Goal: Task Accomplishment & Management: Manage account settings

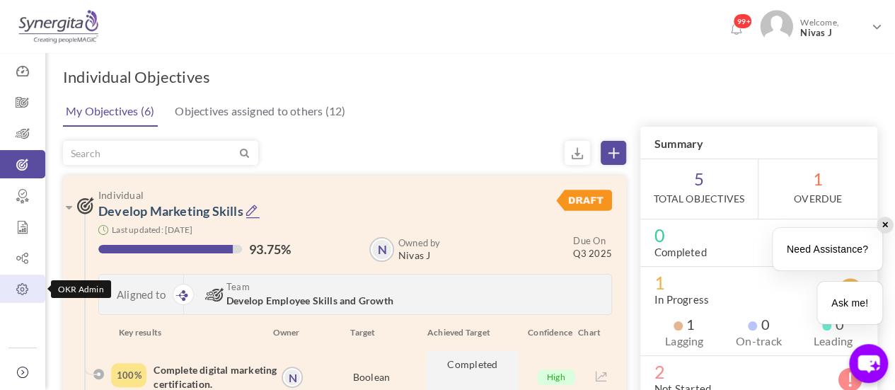
click at [22, 294] on icon at bounding box center [22, 289] width 45 height 14
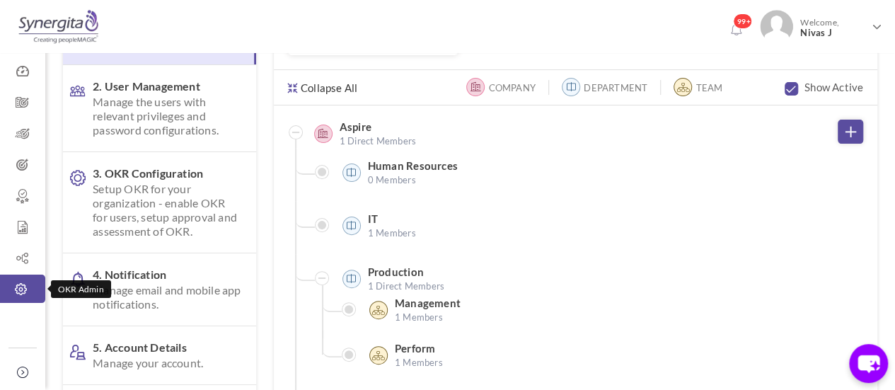
scroll to position [132, 0]
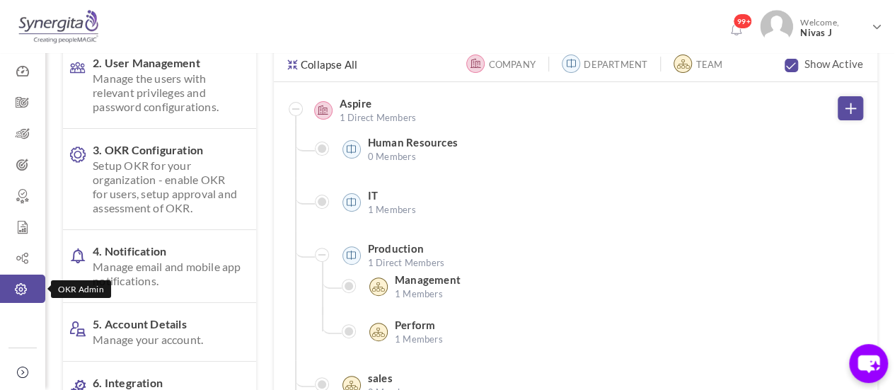
click at [197, 204] on span "Setup OKR for your organization - enable OKR for users, setup approval and asse…" at bounding box center [167, 186] width 149 height 57
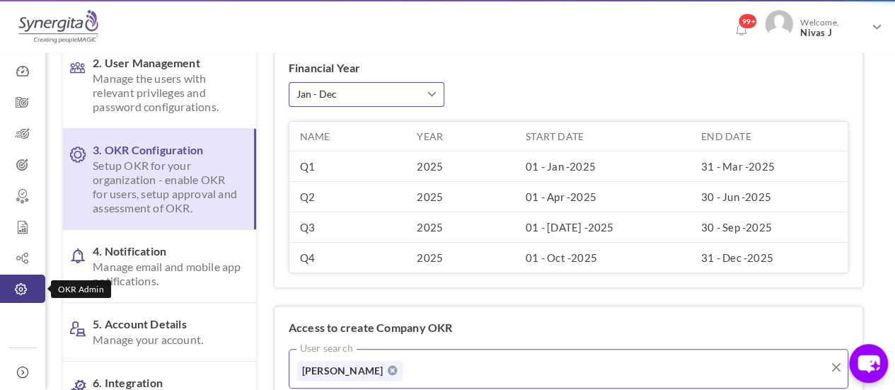
scroll to position [0, 0]
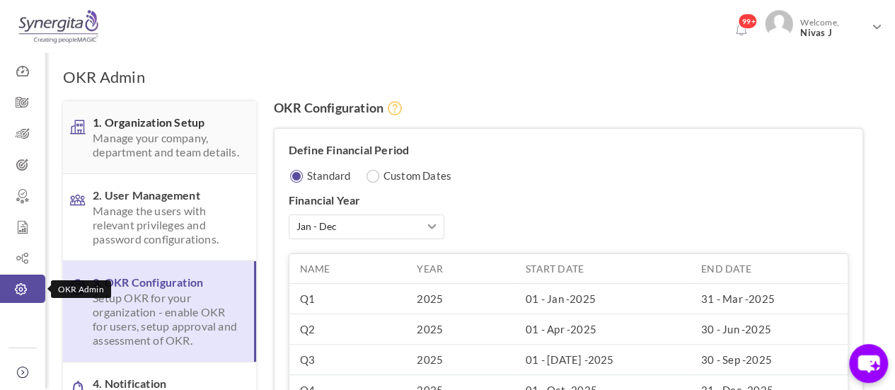
click at [163, 142] on span "Manage your company, department and team details." at bounding box center [167, 145] width 149 height 28
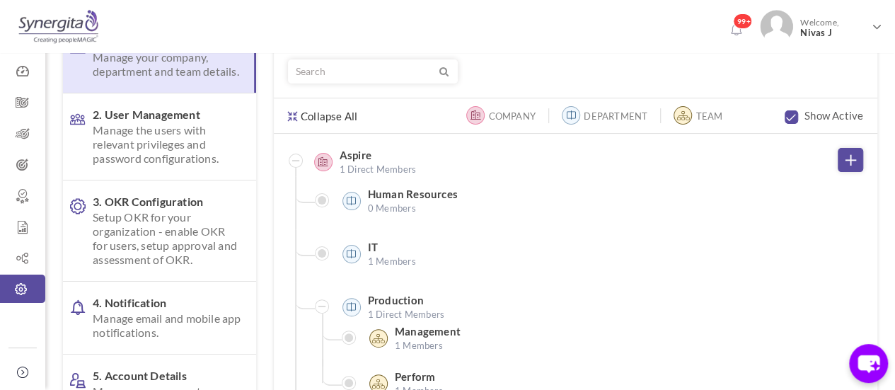
scroll to position [110, 0]
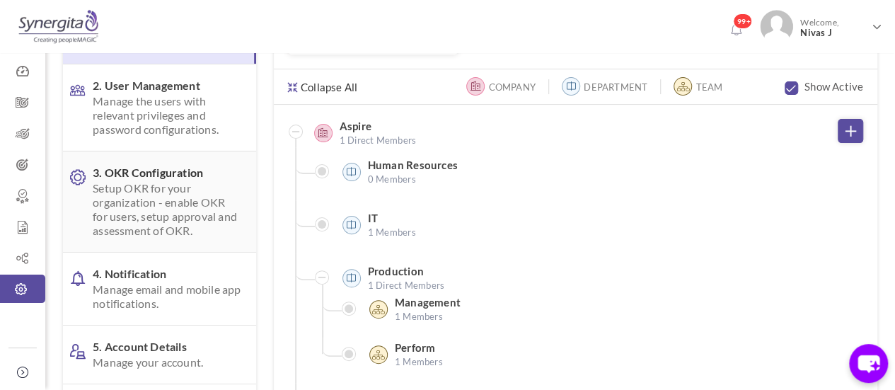
click at [190, 226] on span "Setup OKR for your organization - enable OKR for users, setup approval and asse…" at bounding box center [167, 209] width 149 height 57
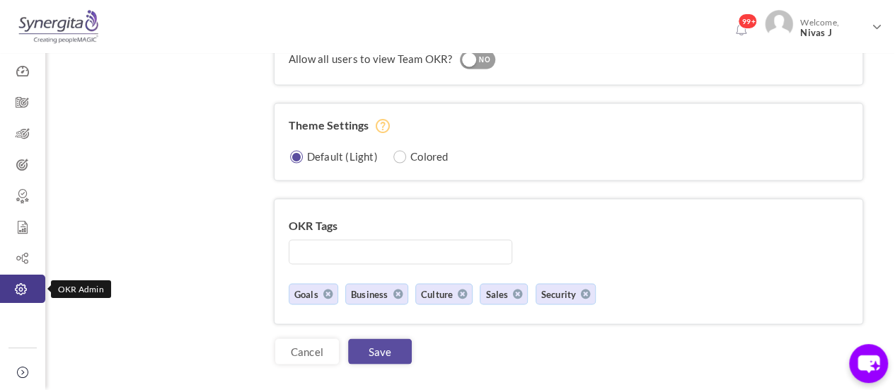
scroll to position [1264, 0]
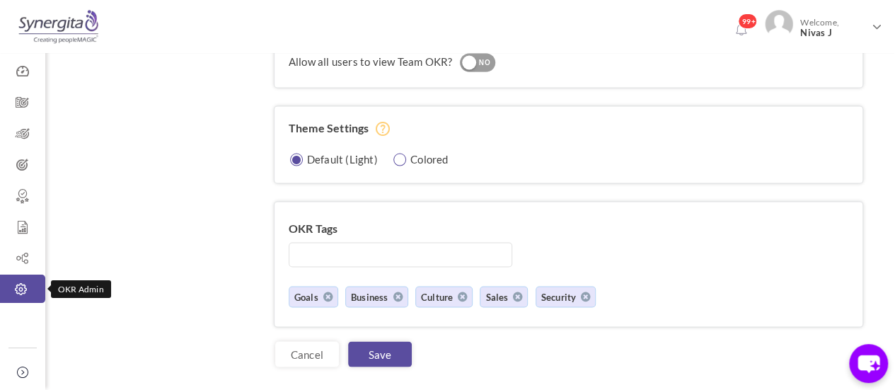
click at [395, 153] on input "radio" at bounding box center [400, 159] width 13 height 13
radio input "true"
click at [388, 344] on link "Save" at bounding box center [380, 353] width 64 height 25
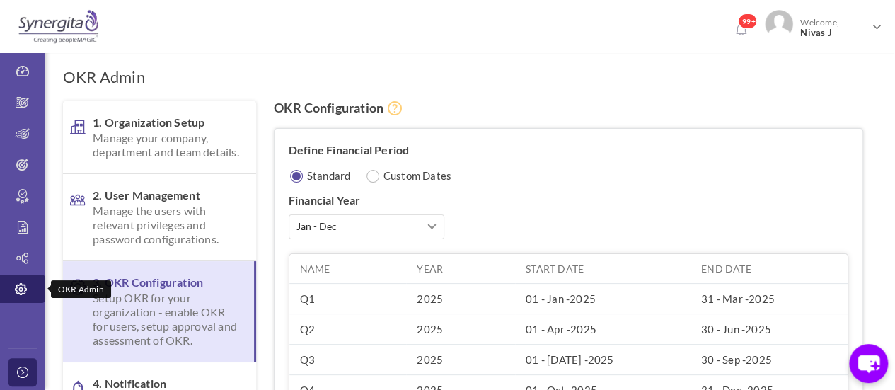
click at [17, 367] on icon at bounding box center [25, 372] width 17 height 11
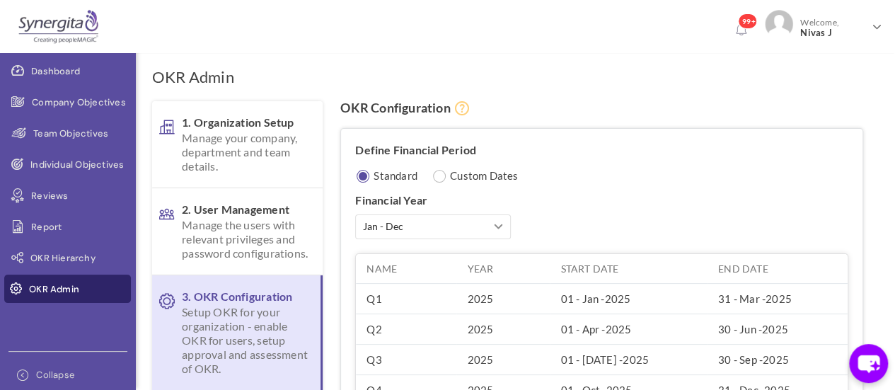
click at [99, 323] on div "Dashboard Company Objectives Team Objectives Individual Objectives Reviews Repo…" at bounding box center [68, 195] width 136 height 390
click at [78, 139] on span "Team Objectives" at bounding box center [70, 134] width 75 height 14
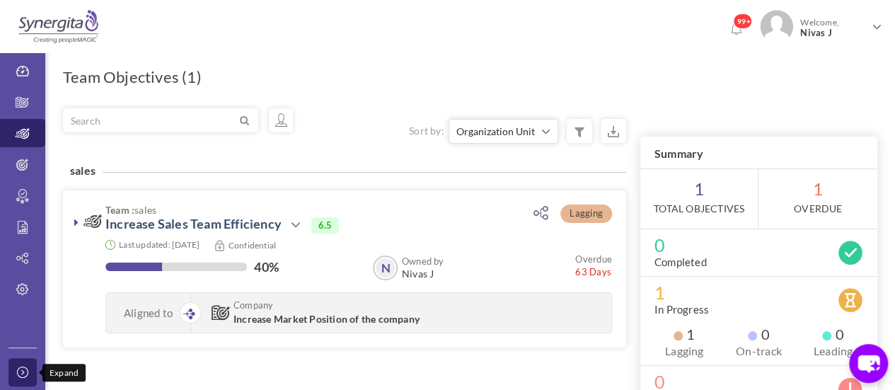
click at [21, 376] on icon at bounding box center [25, 372] width 17 height 11
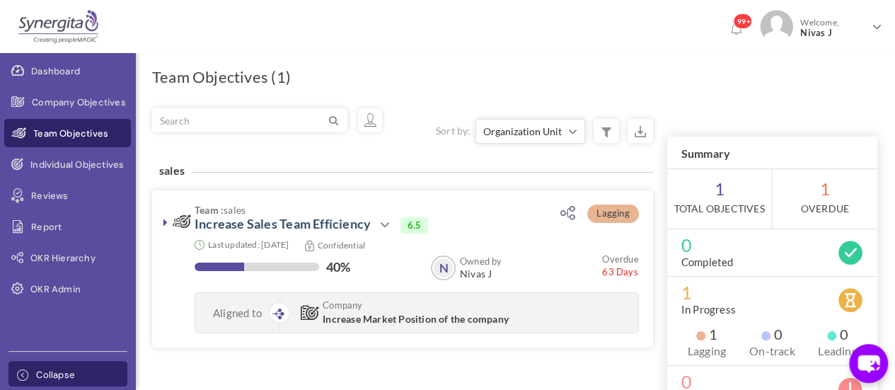
click at [21, 376] on icon at bounding box center [25, 374] width 17 height 11
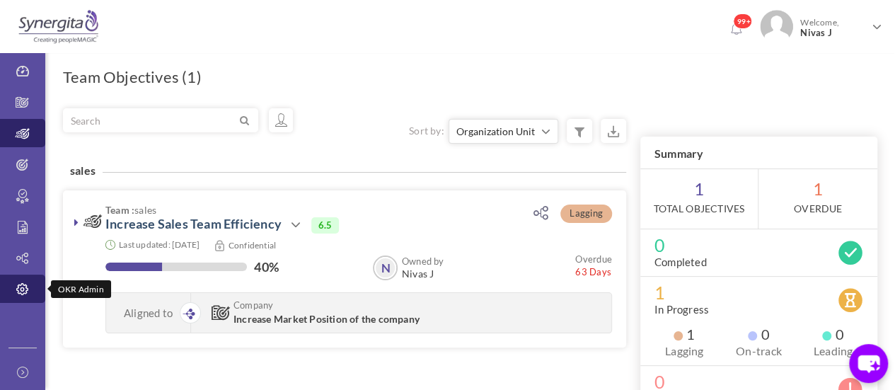
click at [28, 292] on icon at bounding box center [22, 289] width 45 height 14
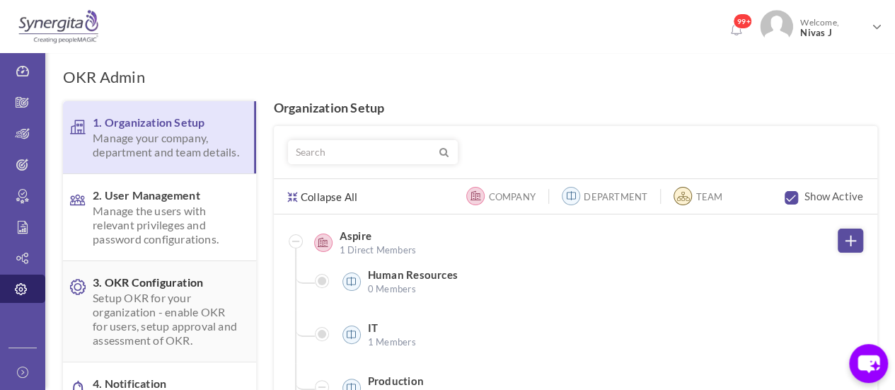
click at [188, 311] on span "Setup OKR for your organization - enable OKR for users, setup approval and asse…" at bounding box center [167, 319] width 149 height 57
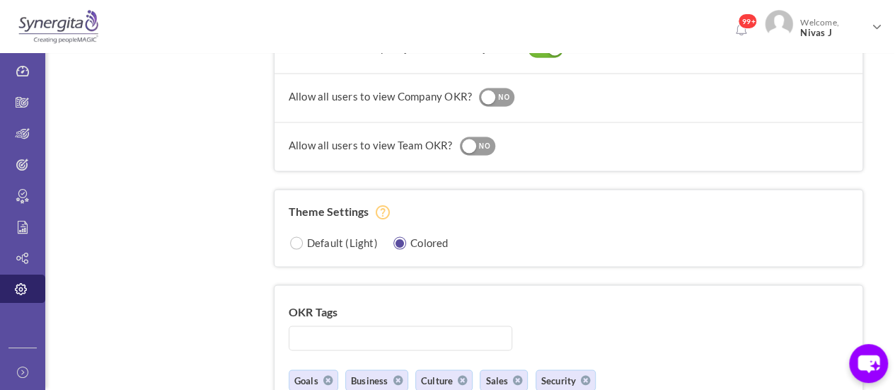
scroll to position [1181, 0]
click at [336, 239] on label "Default (Light)" at bounding box center [342, 241] width 71 height 14
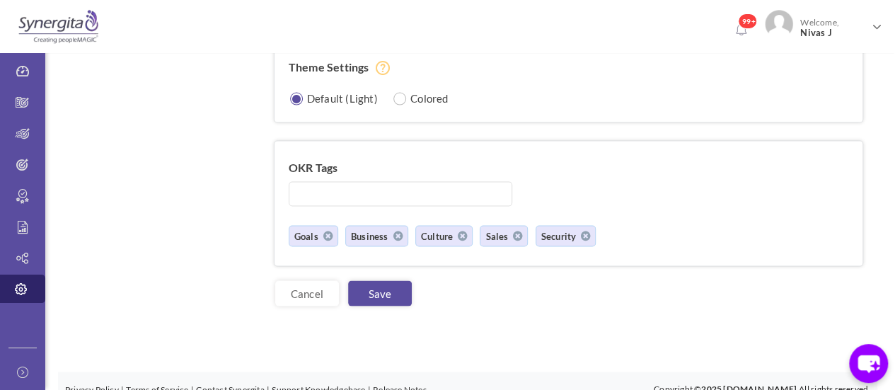
scroll to position [1325, 0]
click at [388, 282] on link "Save" at bounding box center [380, 292] width 64 height 25
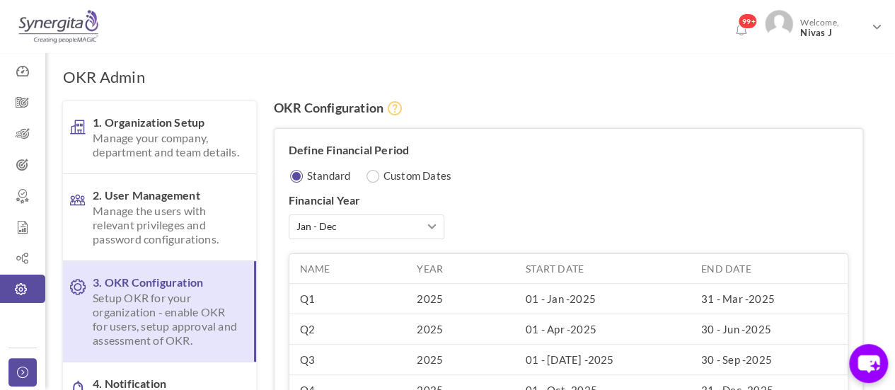
click at [31, 371] on icon at bounding box center [25, 372] width 17 height 11
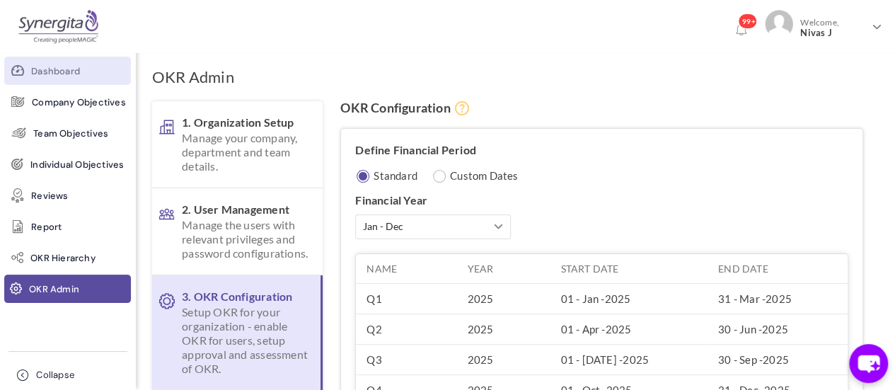
click at [59, 71] on span "Dashboard" at bounding box center [55, 71] width 49 height 14
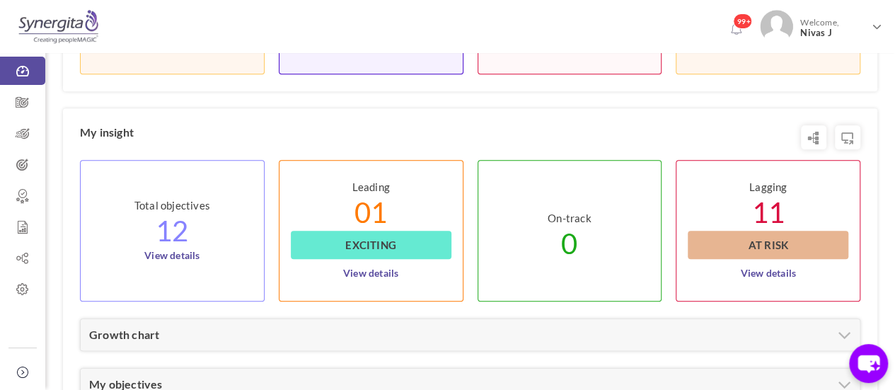
scroll to position [732, 0]
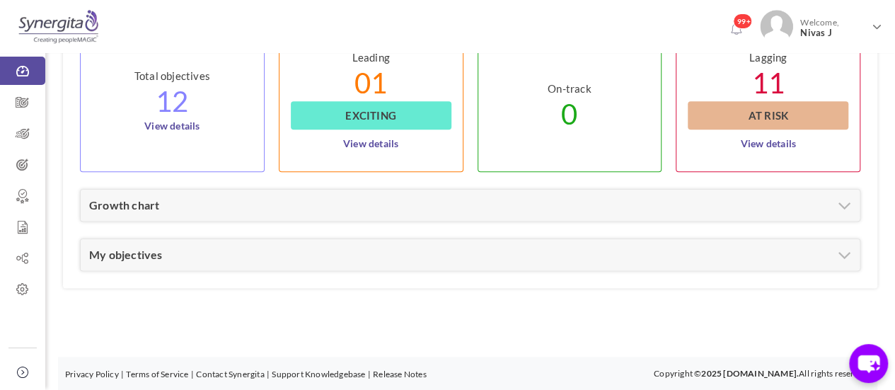
click at [24, 99] on icon at bounding box center [22, 103] width 45 height 14
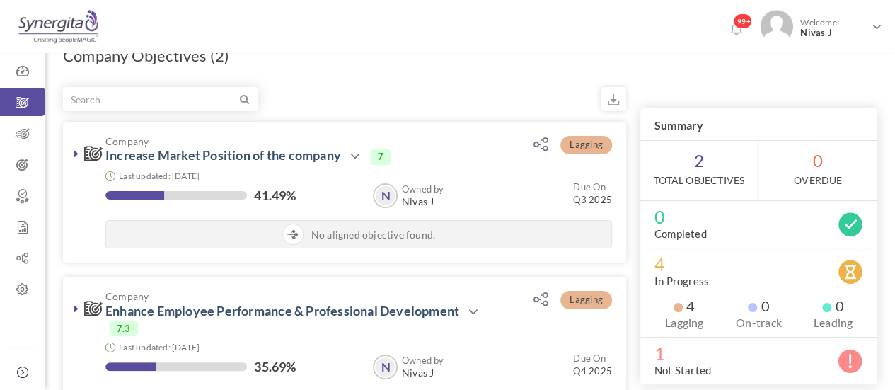
scroll to position [52, 0]
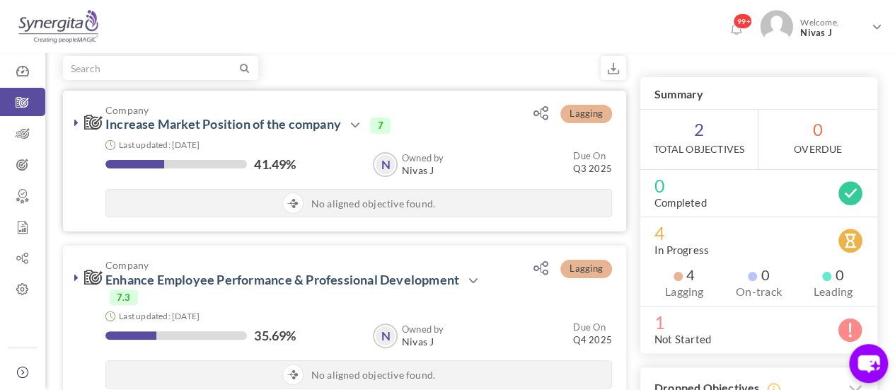
click at [76, 118] on icon at bounding box center [76, 122] width 4 height 11
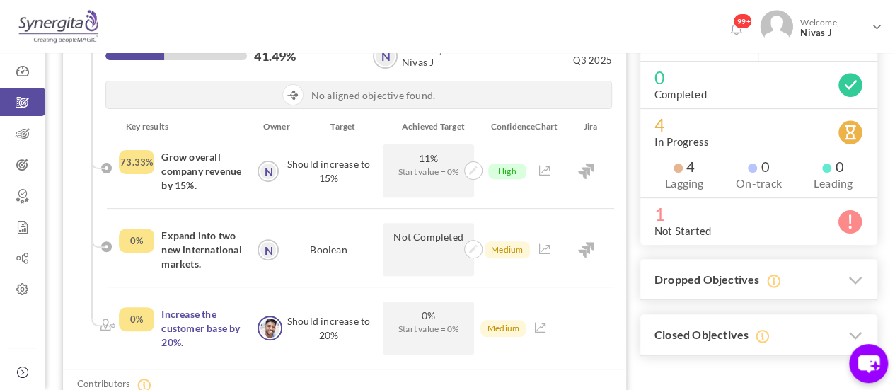
scroll to position [153, 0]
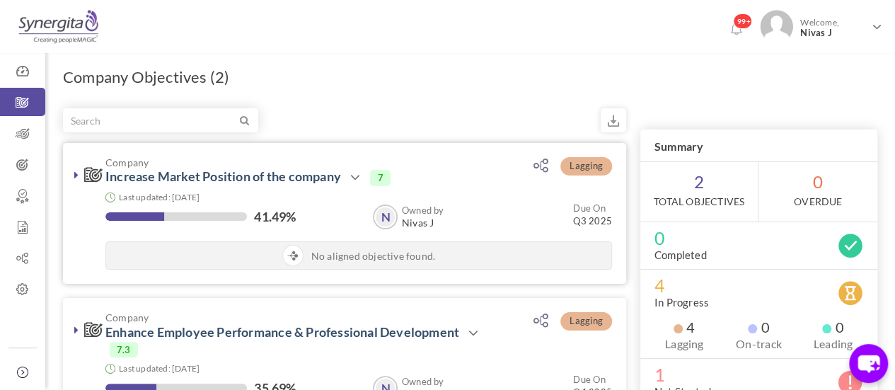
click at [76, 174] on icon at bounding box center [76, 174] width 4 height 11
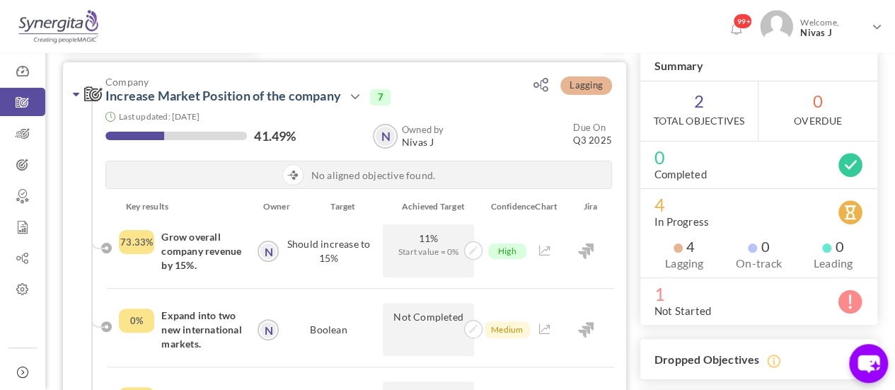
scroll to position [83, 0]
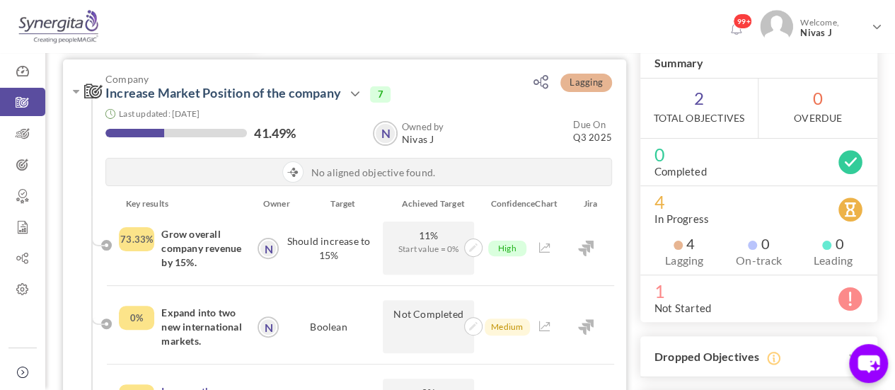
click at [518, 201] on div "Confidence" at bounding box center [504, 204] width 48 height 14
click at [504, 285] on li "73.33% Grow overall company revenue by 15%. N Nivas J N Nivas J Should increase…" at bounding box center [360, 253] width 507 height 64
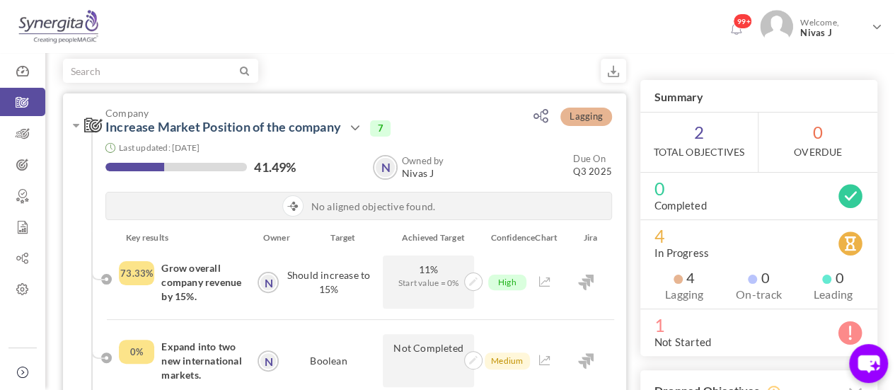
scroll to position [0, 0]
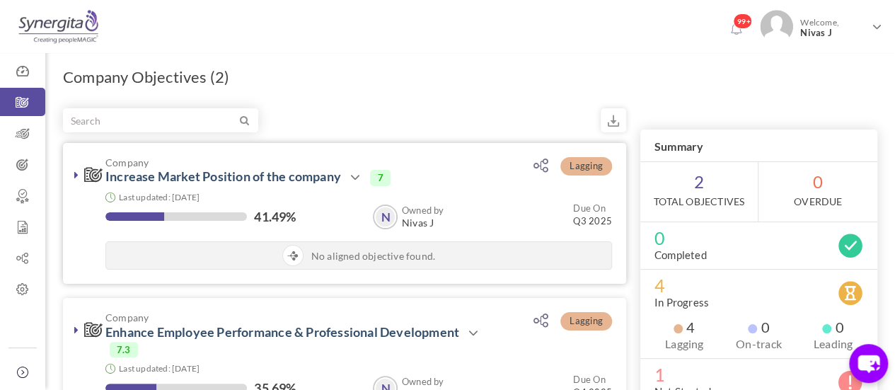
click at [76, 175] on icon at bounding box center [76, 174] width 4 height 11
click at [76, 172] on icon at bounding box center [76, 174] width 4 height 11
